Goal: Check status: Check status

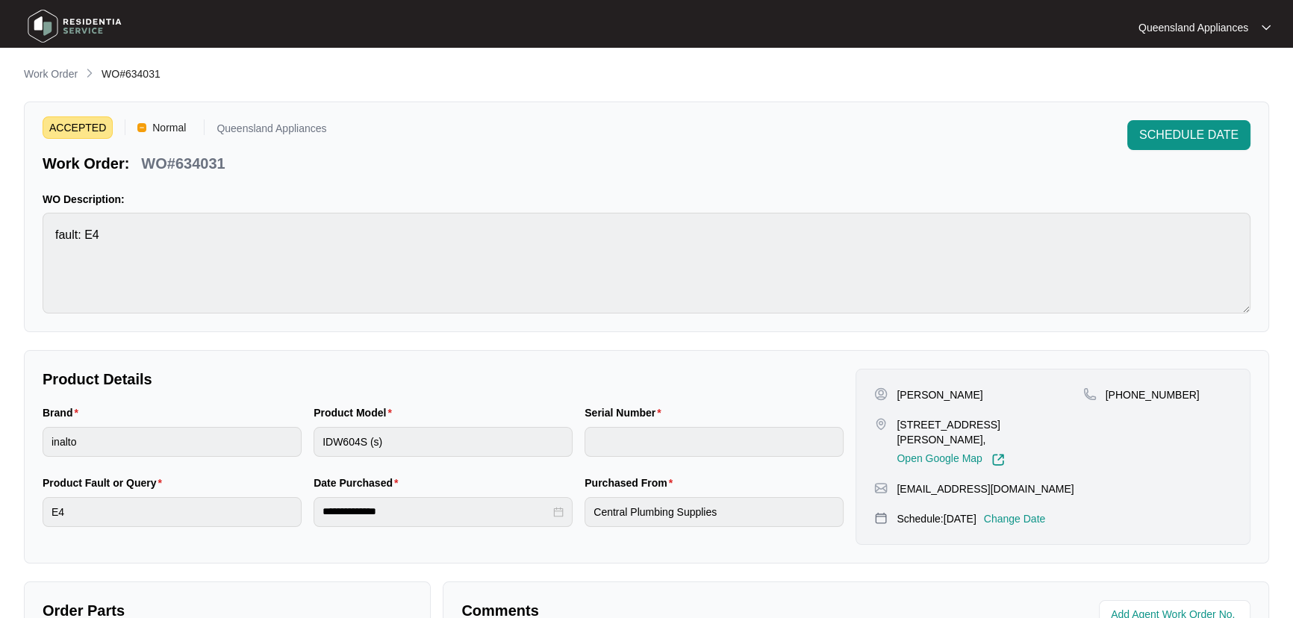
scroll to position [215, 0]
click at [70, 70] on p "Work Order" at bounding box center [51, 73] width 54 height 15
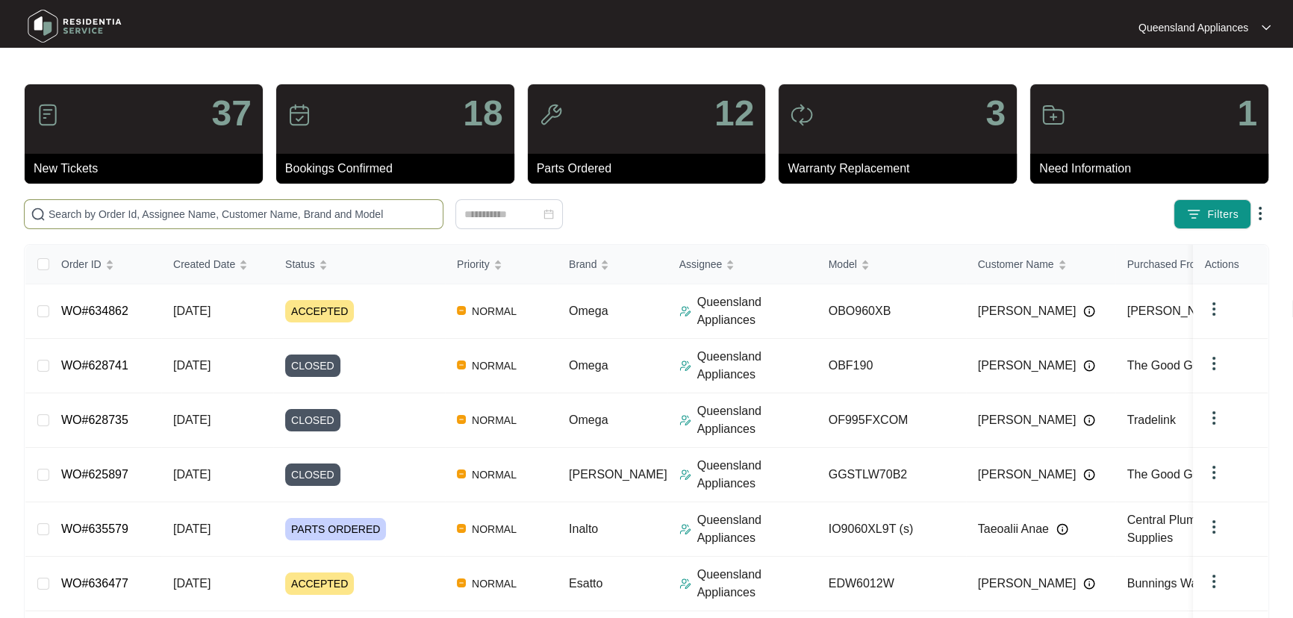
click at [236, 214] on input "text" at bounding box center [243, 214] width 388 height 16
paste input "633849"
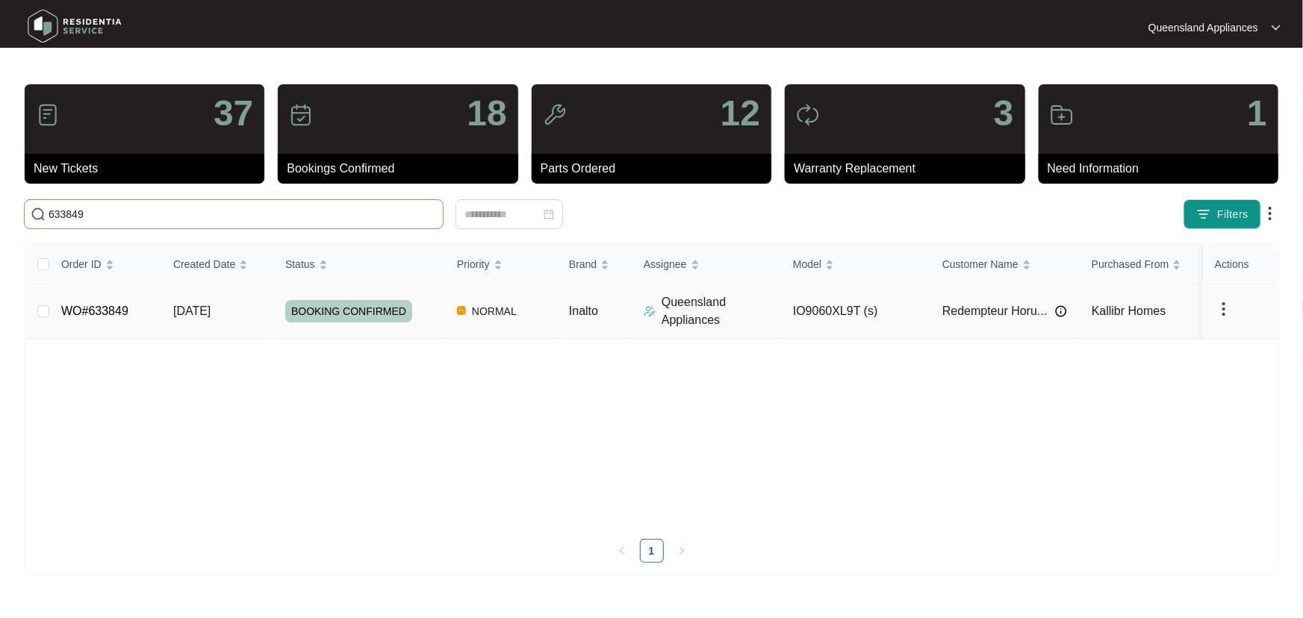
type input "633849"
click at [752, 311] on p "Queensland Appliances" at bounding box center [721, 311] width 119 height 36
click at [427, 314] on div "BOOKING CONFIRMED" at bounding box center [365, 311] width 160 height 22
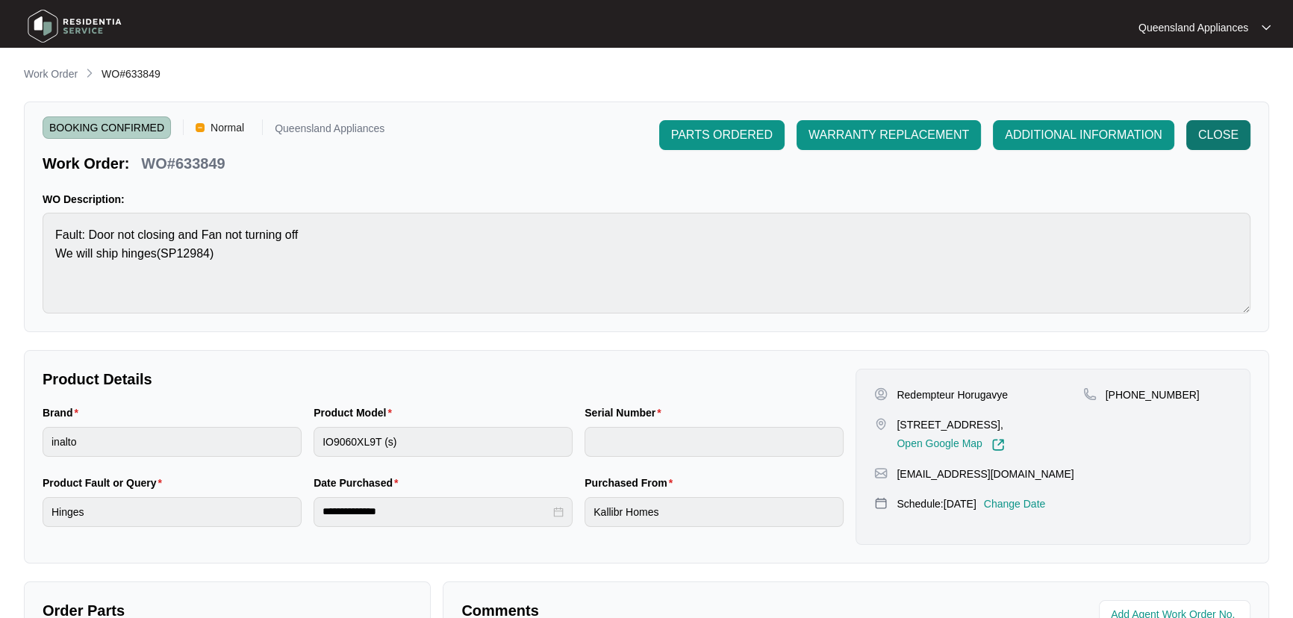
click at [1239, 134] on button "CLOSE" at bounding box center [1218, 135] width 64 height 30
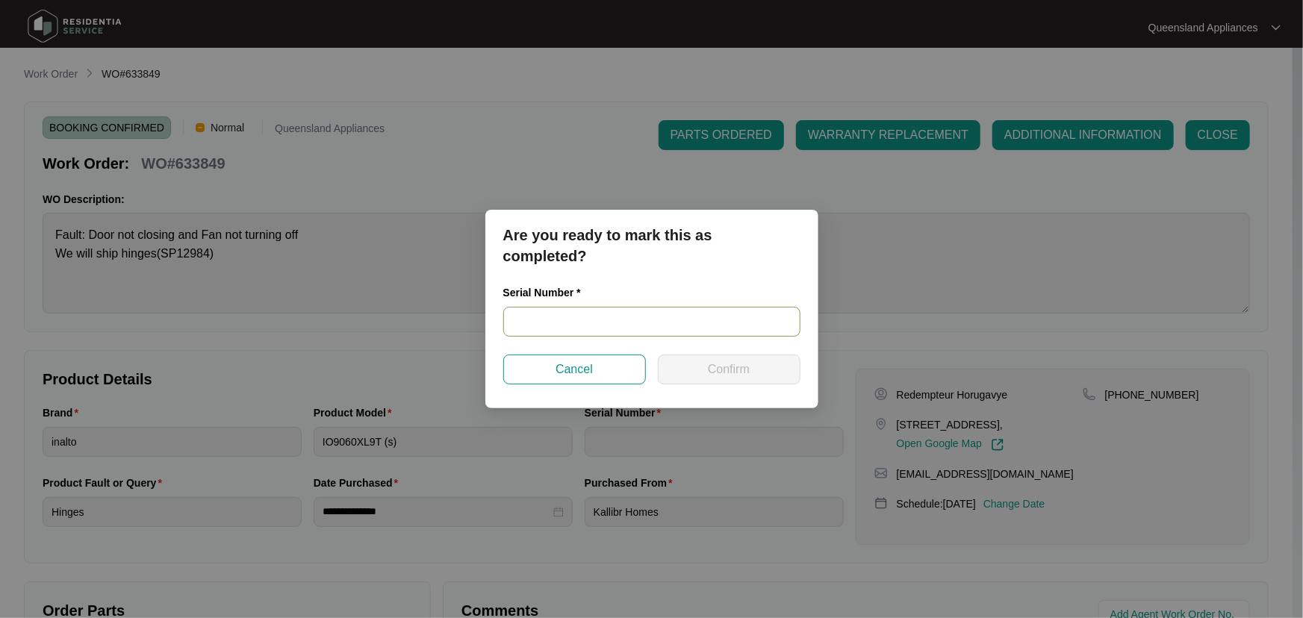
click at [567, 307] on div "Serial Number *" at bounding box center [651, 310] width 297 height 52
click at [570, 323] on input "text" at bounding box center [651, 322] width 297 height 30
paste input "900012832402000189"
type input "900012832402000189"
click at [748, 364] on span "Confirm" at bounding box center [729, 370] width 42 height 18
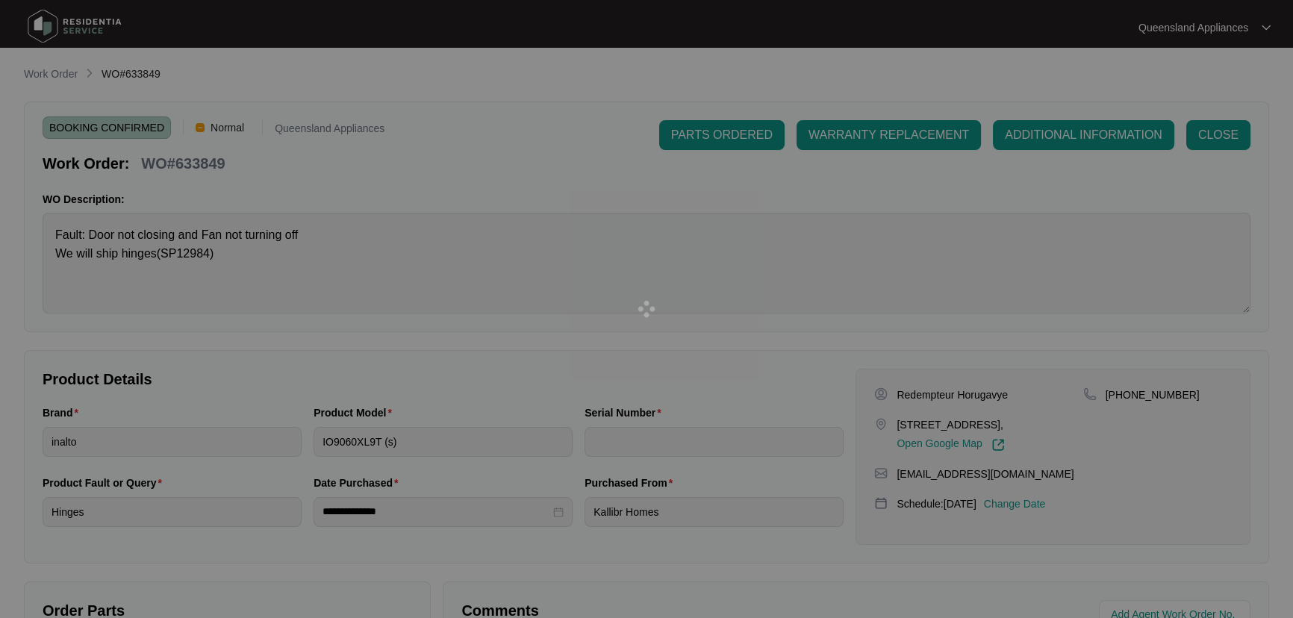
type input "900012832402000189"
